Goal: Transaction & Acquisition: Obtain resource

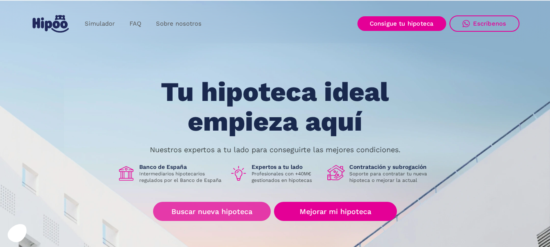
click at [211, 215] on link "Buscar nueva hipoteca" at bounding box center [212, 211] width 118 height 19
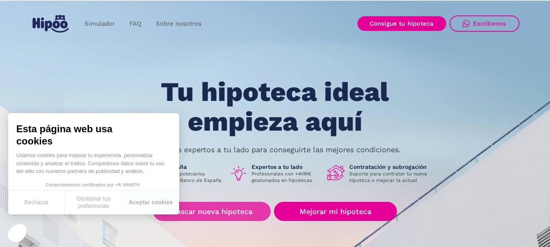
click at [197, 213] on link "Buscar nueva hipoteca" at bounding box center [212, 211] width 118 height 19
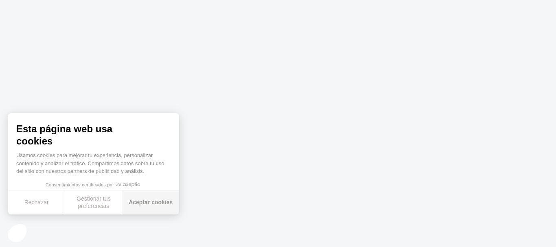
click at [146, 201] on button "Aceptar cookies" at bounding box center [150, 202] width 57 height 24
